Goal: Check status: Check status

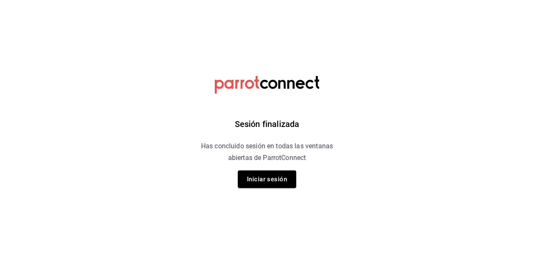
click at [263, 179] on button "Iniciar sesión" at bounding box center [267, 179] width 58 height 18
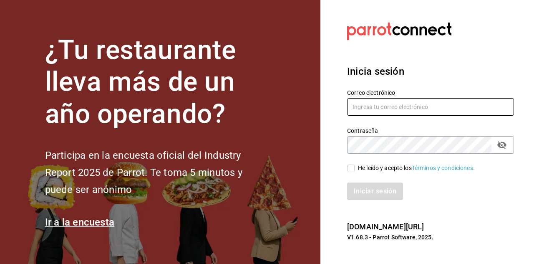
click at [377, 116] on input "text" at bounding box center [430, 107] width 167 height 18
type input "Dddmaciel@gmail.com"
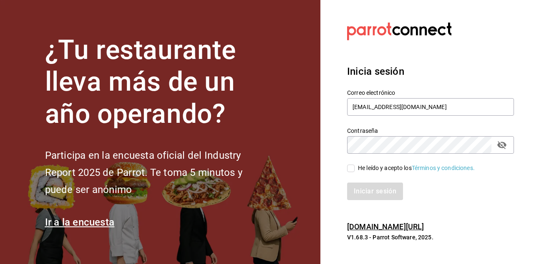
click at [384, 200] on div "Iniciar sesión" at bounding box center [430, 191] width 167 height 18
click at [353, 172] on input "He leído y acepto los Términos y condiciones." at bounding box center [351, 168] width 8 height 8
checkbox input "true"
click at [377, 200] on button "Iniciar sesión" at bounding box center [375, 191] width 57 height 18
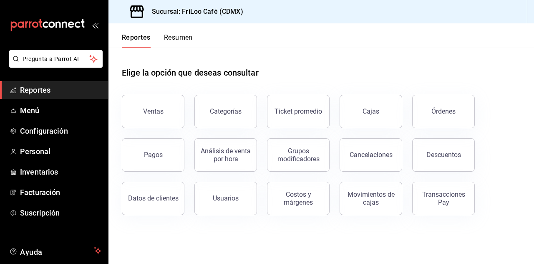
click at [436, 200] on div "Transacciones Pay" at bounding box center [444, 198] width 52 height 16
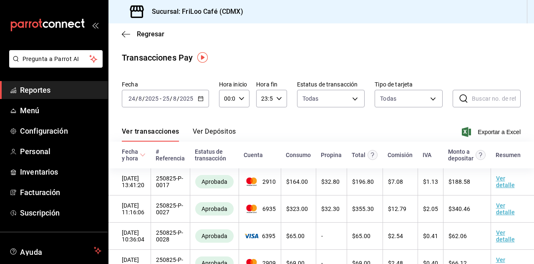
click at [167, 99] on input "25" at bounding box center [166, 98] width 8 height 7
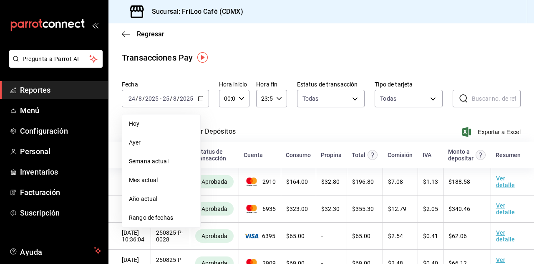
click at [142, 124] on span "Hoy" at bounding box center [161, 123] width 65 height 9
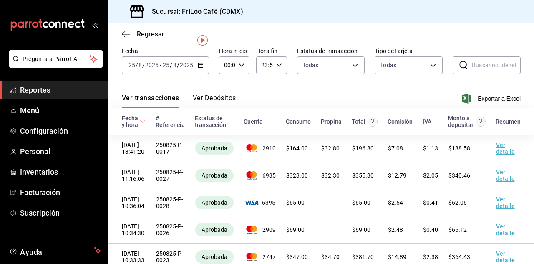
scroll to position [39, 0]
